Goal: Information Seeking & Learning: Learn about a topic

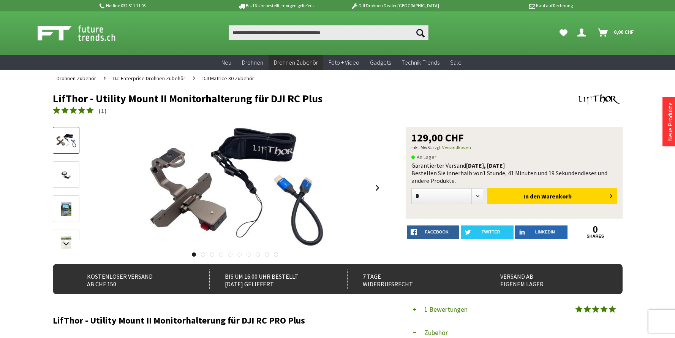
click at [64, 173] on img at bounding box center [66, 175] width 22 height 14
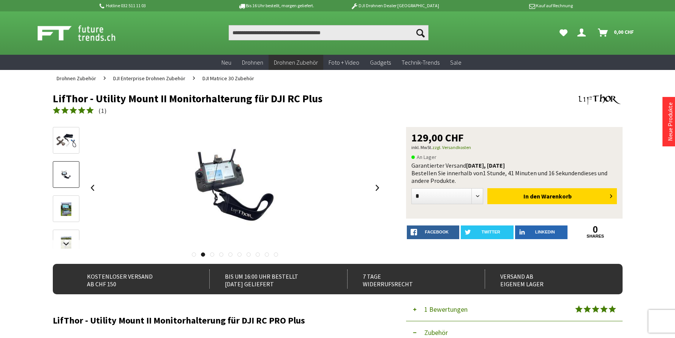
click at [62, 215] on img at bounding box center [66, 209] width 22 height 14
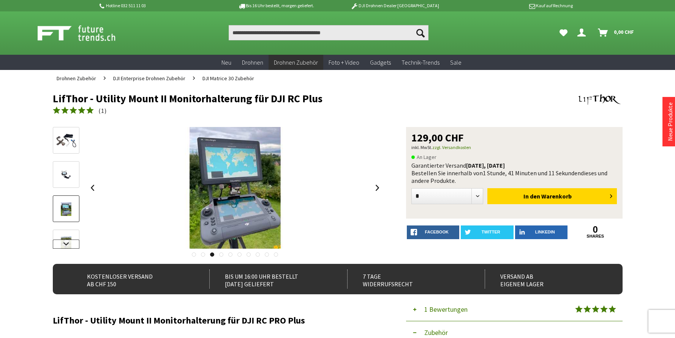
click at [63, 239] on link at bounding box center [66, 243] width 27 height 9
click at [66, 184] on img at bounding box center [66, 183] width 22 height 14
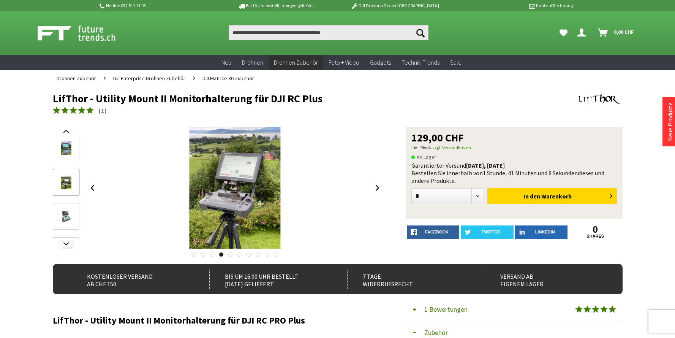
click at [70, 218] on img at bounding box center [66, 217] width 22 height 14
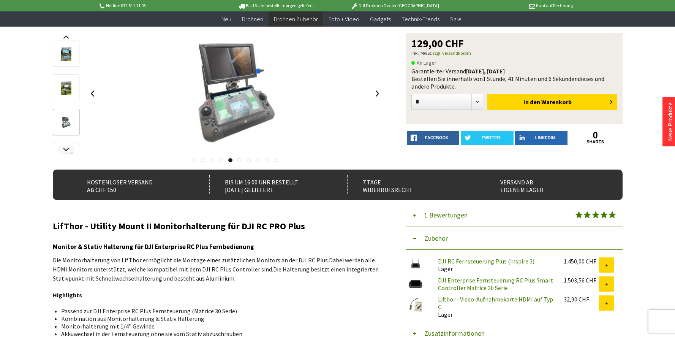
scroll to position [83, 0]
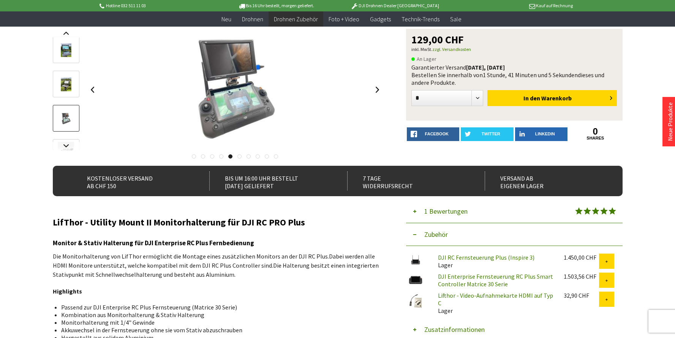
drag, startPoint x: 384, startPoint y: 89, endPoint x: 385, endPoint y: 97, distance: 8.1
click at [384, 89] on div "129,00 CHF inkl. MwSt. zzgl. Versandkosten An Lager Garantierter Versand [DATE]…" at bounding box center [338, 97] width 570 height 137
drag, startPoint x: 381, startPoint y: 94, endPoint x: 383, endPoint y: 98, distance: 4.2
click at [381, 94] on link at bounding box center [377, 89] width 11 height 27
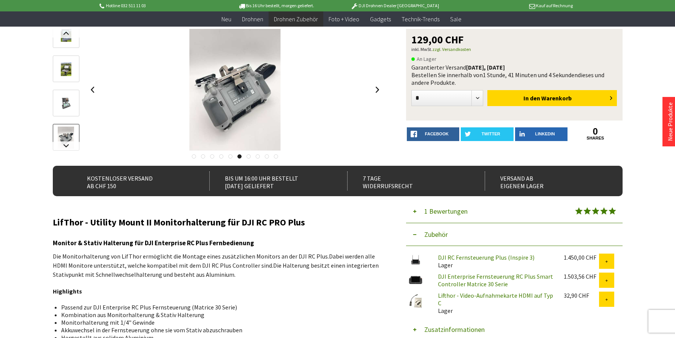
scroll to position [0, 0]
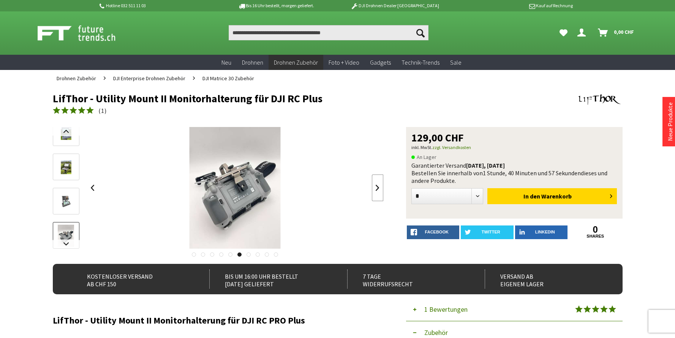
click at [378, 186] on link at bounding box center [377, 187] width 11 height 27
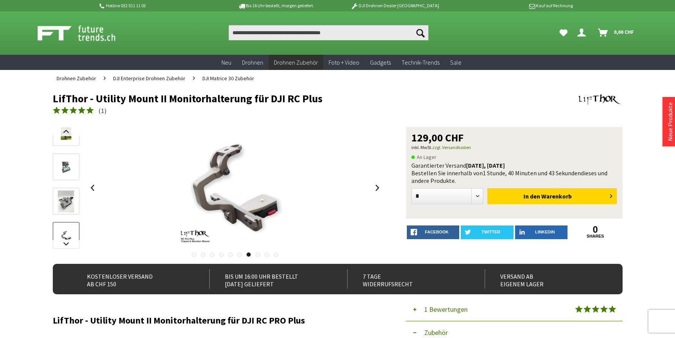
click at [73, 203] on img at bounding box center [66, 201] width 17 height 22
